Goal: Information Seeking & Learning: Learn about a topic

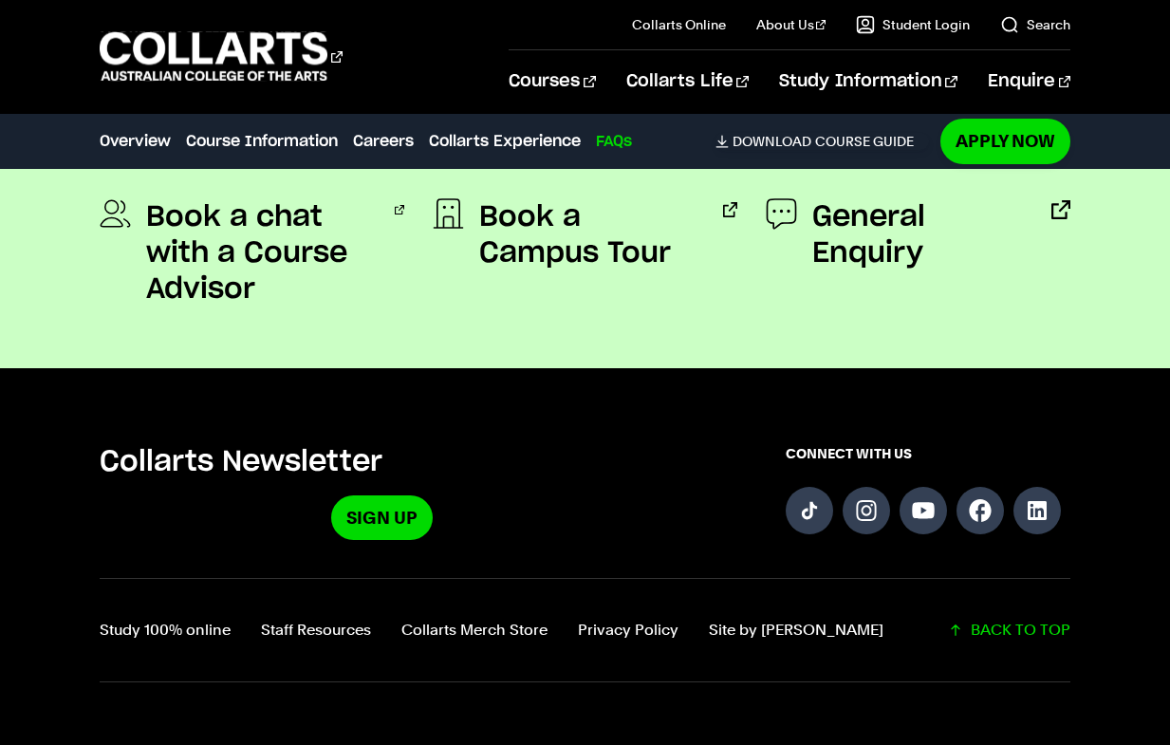
scroll to position [6542, 0]
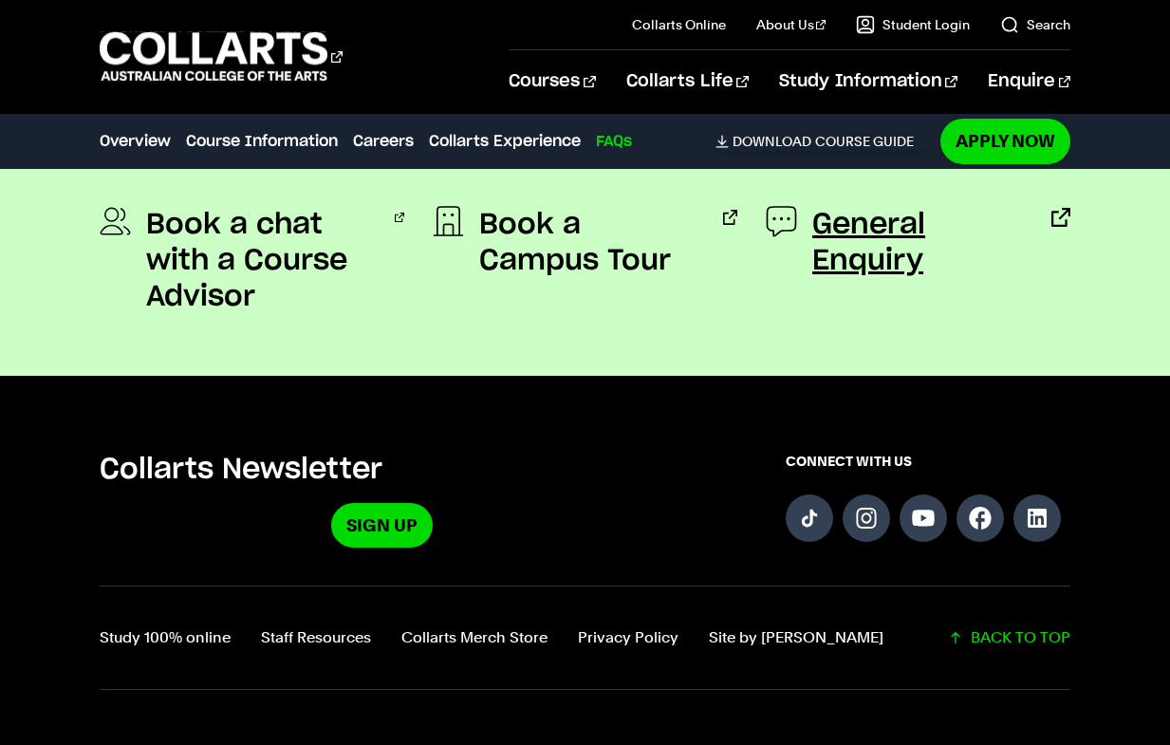
click at [969, 221] on span "General Enquiry" at bounding box center [921, 243] width 218 height 72
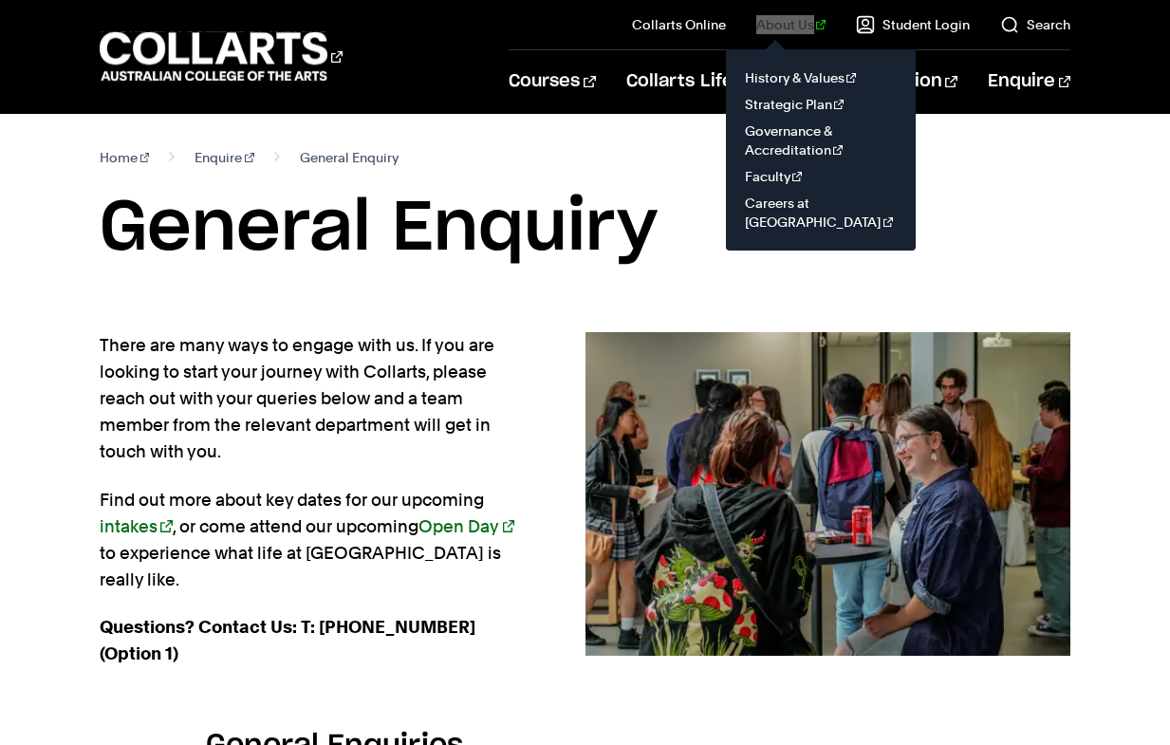
drag, startPoint x: 801, startPoint y: 28, endPoint x: 802, endPoint y: 0, distance: 27.5
click at [0, 0] on div "Courses Collarts Online Study 100% online About Us History & Values Strategic P…" at bounding box center [585, 56] width 1170 height 113
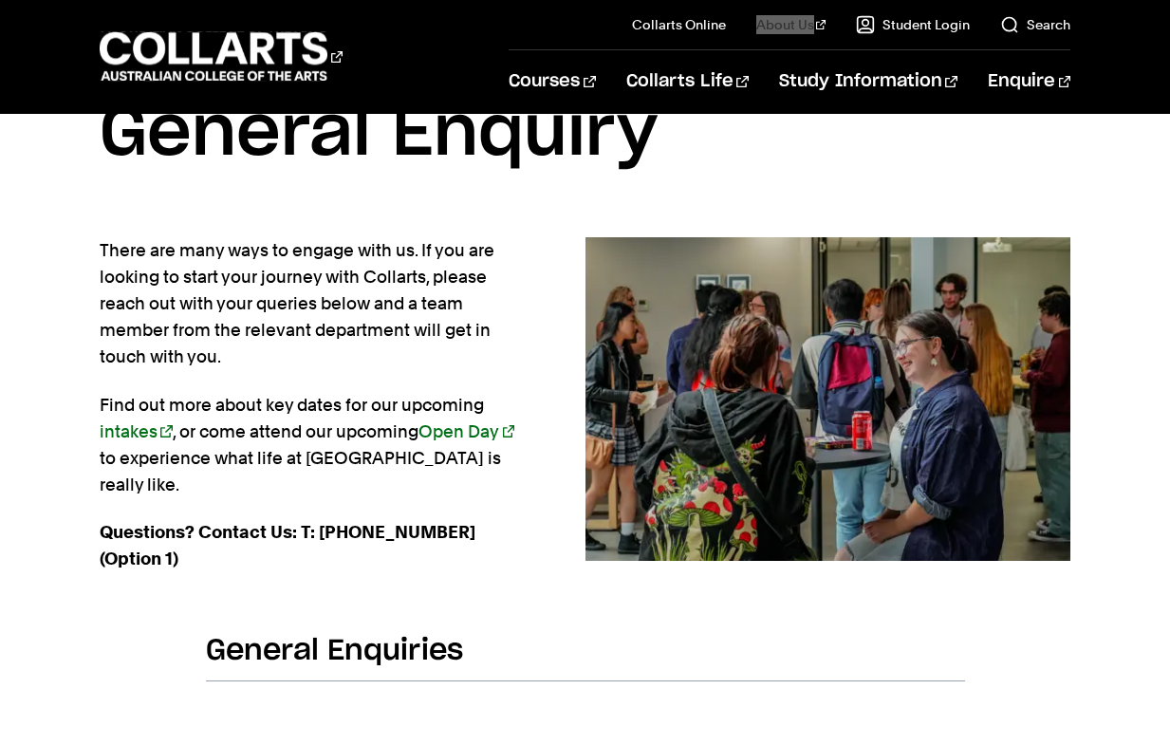
scroll to position [91, 0]
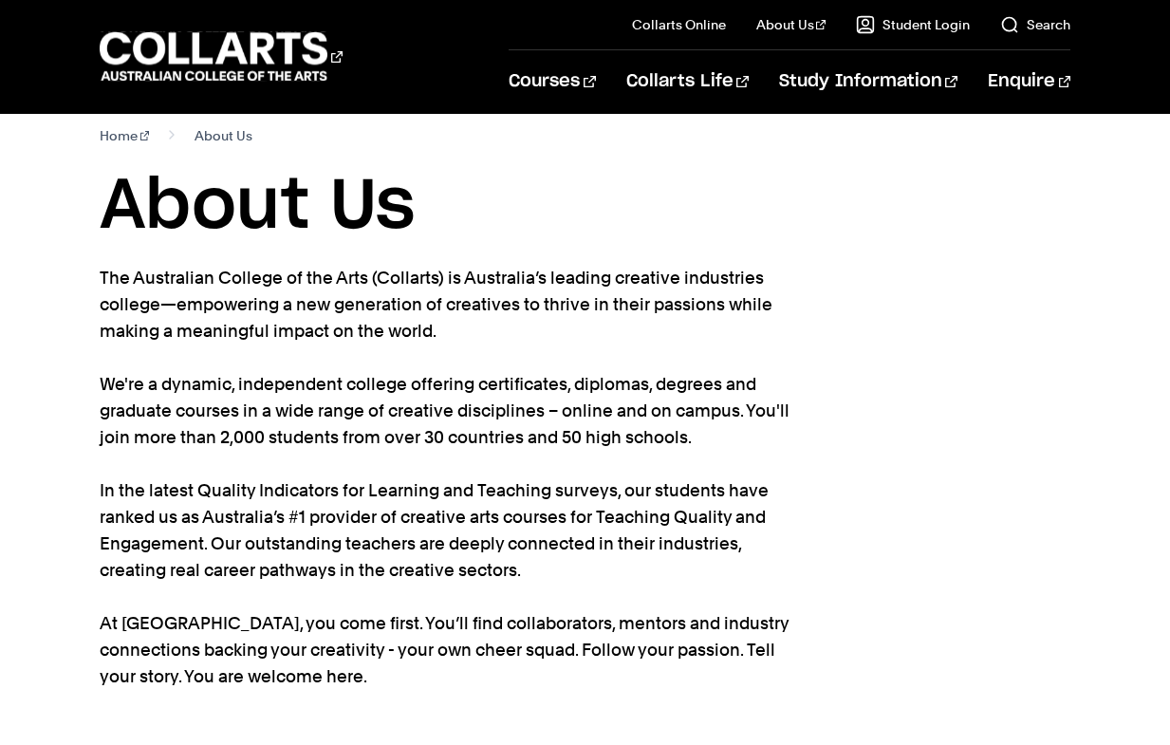
scroll to position [41, 0]
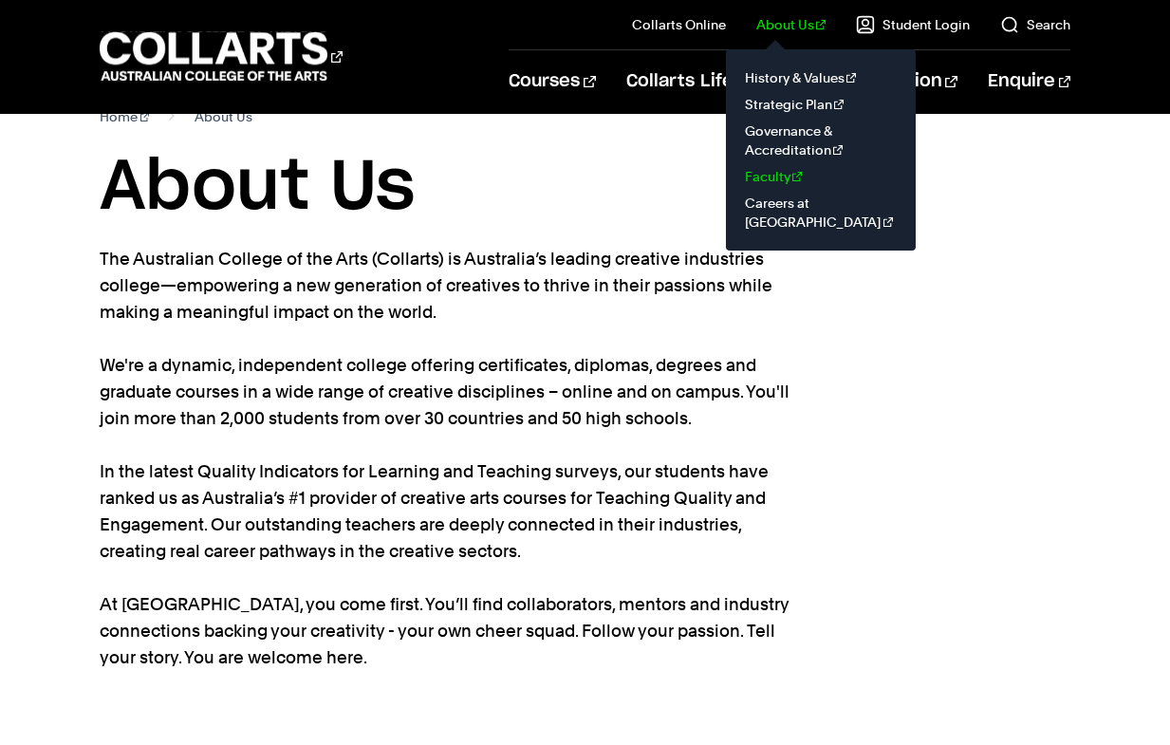
click at [785, 177] on link "Faculty" at bounding box center [820, 176] width 159 height 27
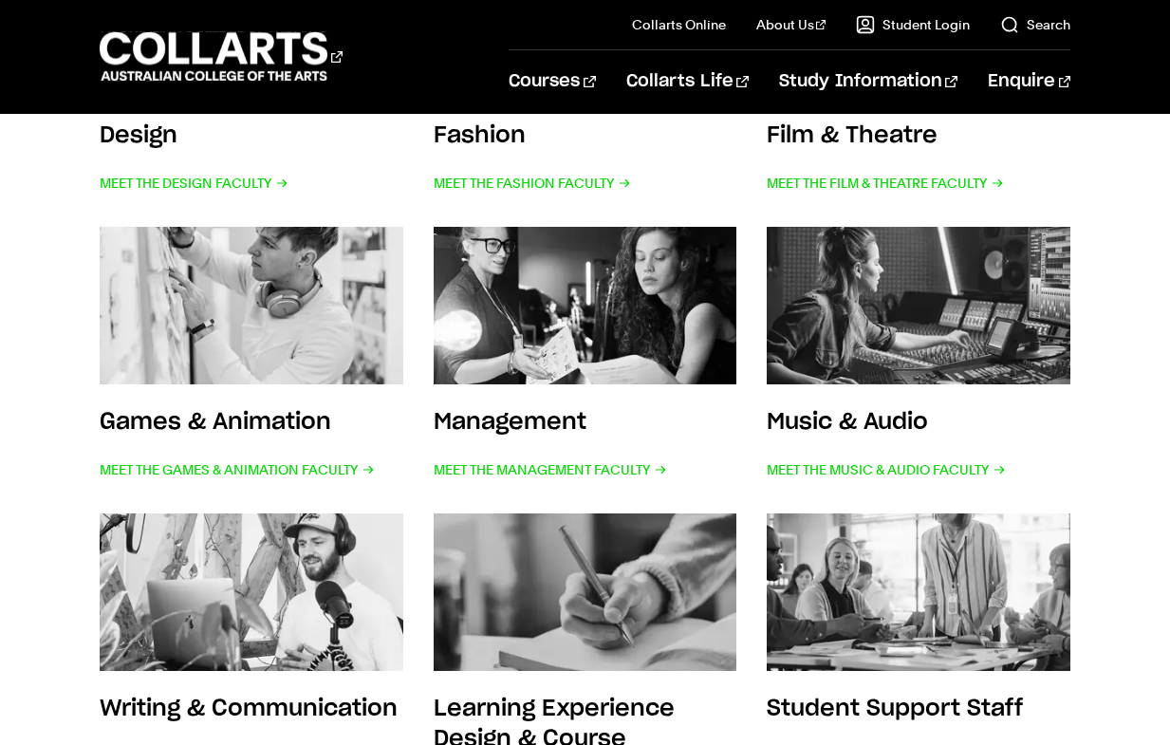
scroll to position [598, 0]
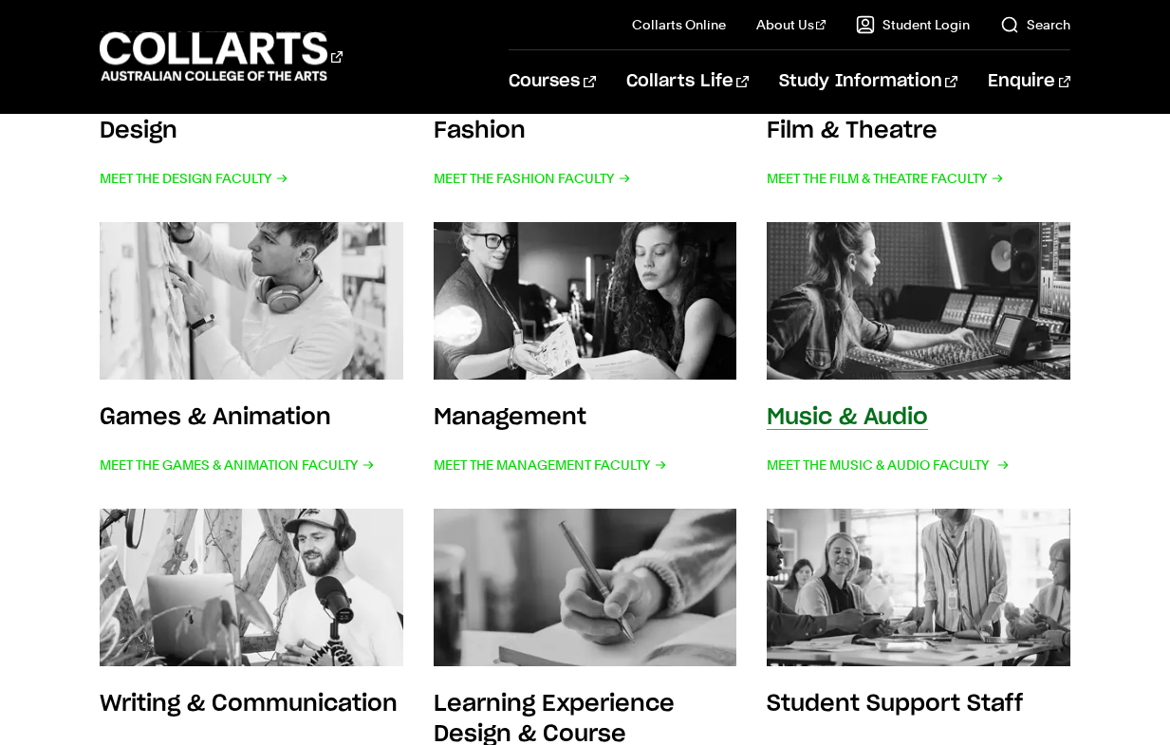
click at [838, 363] on img at bounding box center [918, 301] width 334 height 174
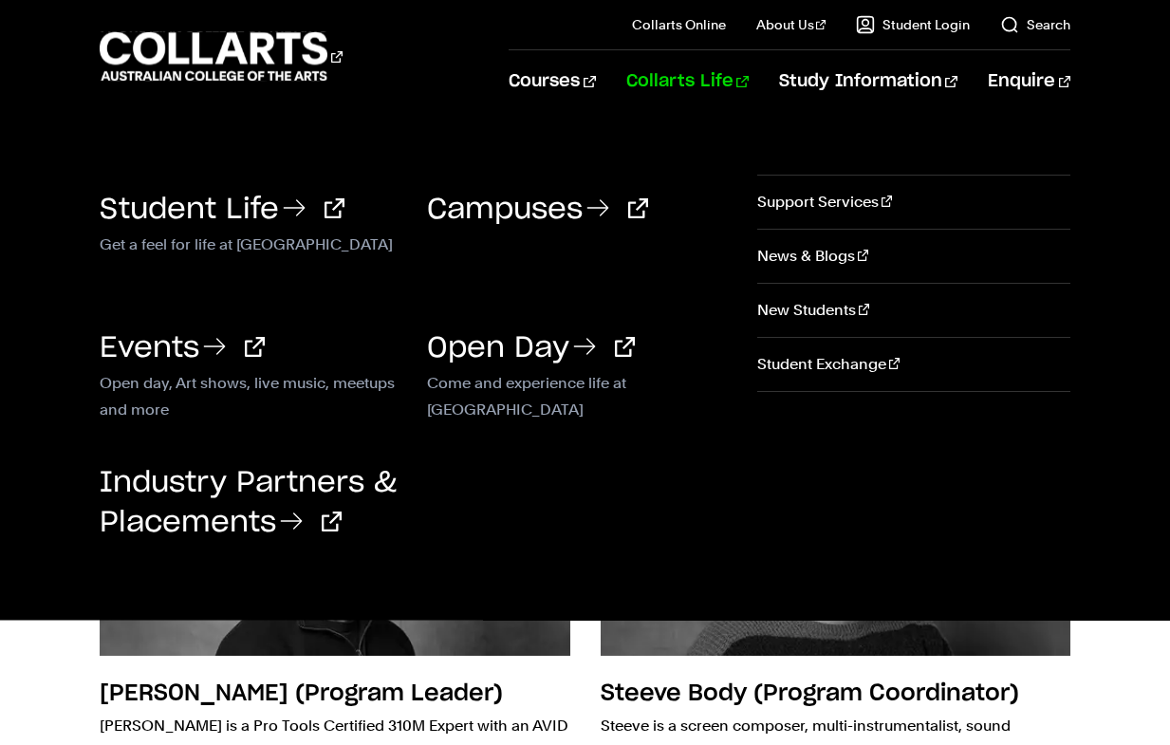
scroll to position [14, 0]
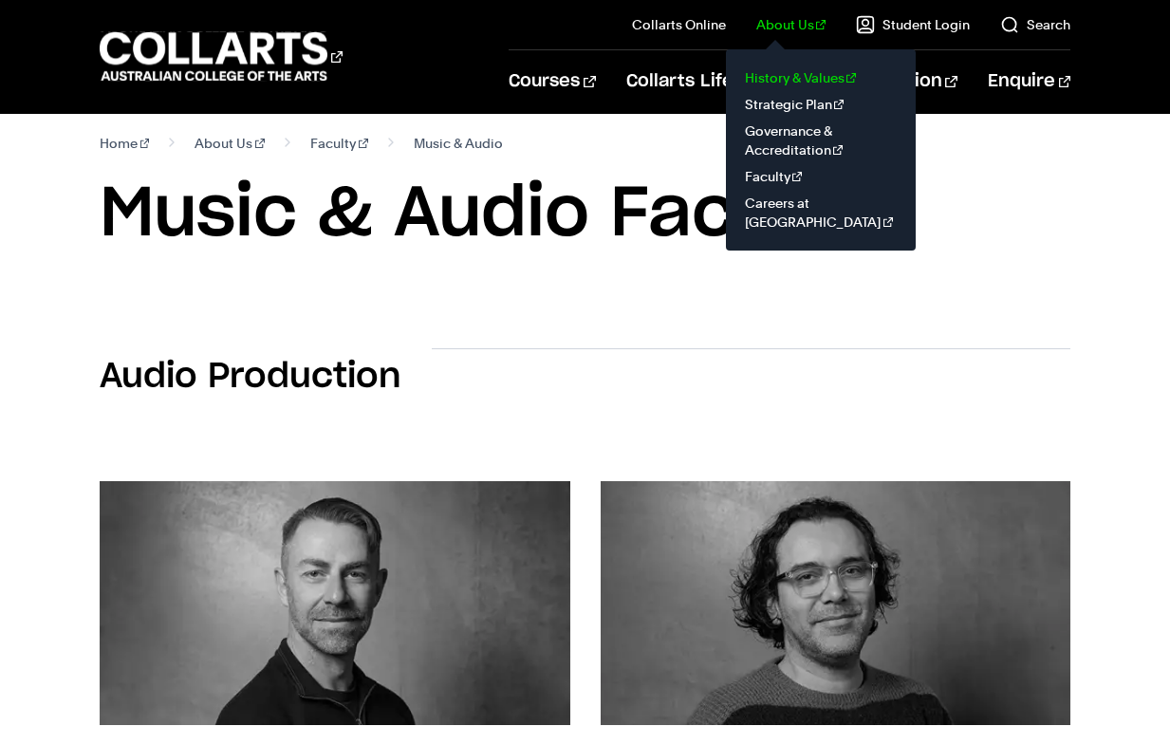
click at [785, 87] on link "History & Values" at bounding box center [820, 77] width 159 height 27
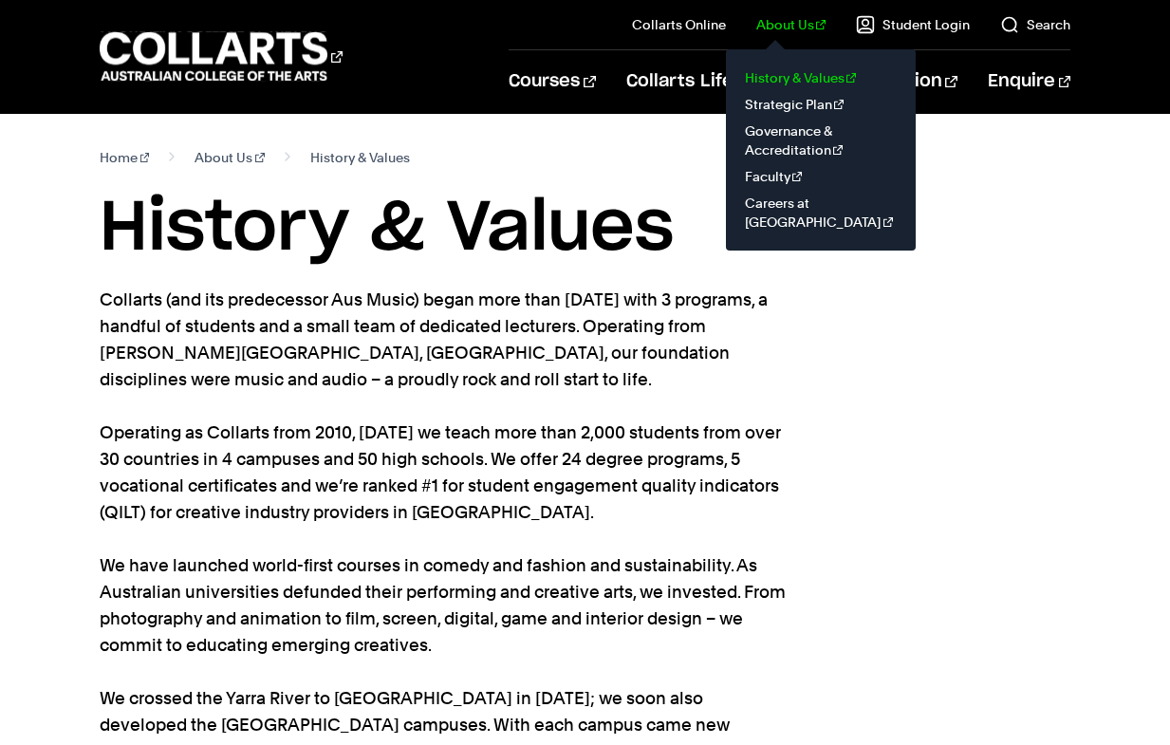
click at [785, 74] on link "History & Values" at bounding box center [820, 77] width 159 height 27
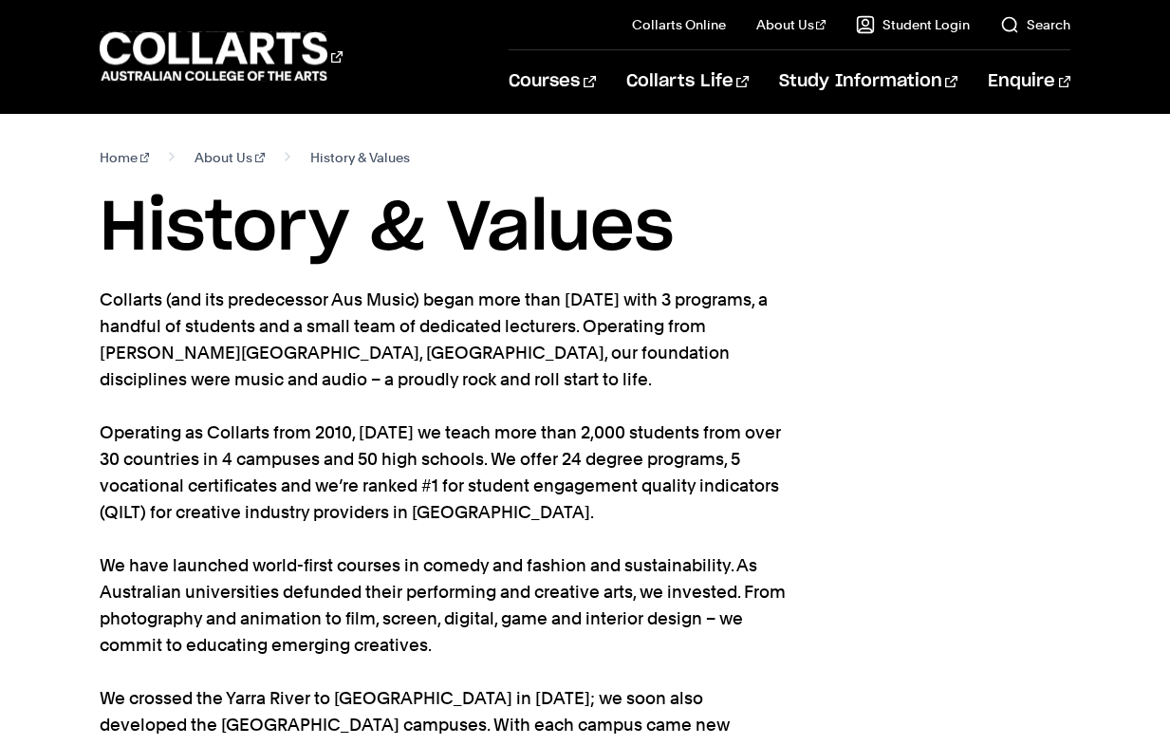
click at [904, 590] on section "Home About Us History & Values History & Values Collarts (and its predecessor A…" at bounding box center [585, 547] width 970 height 867
